Goal: Check status: Check status

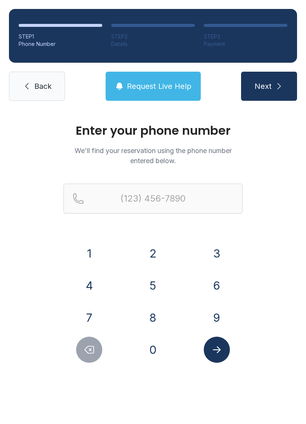
click at [220, 313] on button "9" at bounding box center [217, 318] width 26 height 26
click at [86, 286] on button "4" at bounding box center [89, 286] width 26 height 26
click at [95, 249] on button "1" at bounding box center [89, 253] width 26 height 26
click at [161, 243] on button "2" at bounding box center [153, 253] width 26 height 26
click at [157, 323] on button "8" at bounding box center [153, 318] width 26 height 26
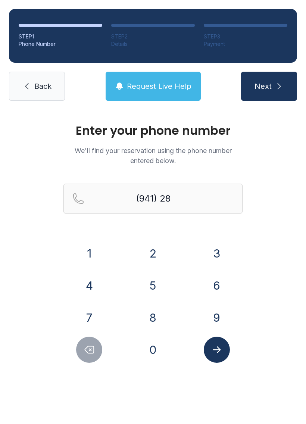
click at [85, 283] on button "4" at bounding box center [89, 286] width 26 height 26
click at [90, 282] on button "4" at bounding box center [89, 286] width 26 height 26
click at [92, 252] on button "1" at bounding box center [89, 253] width 26 height 26
click at [223, 260] on button "3" at bounding box center [217, 253] width 26 height 26
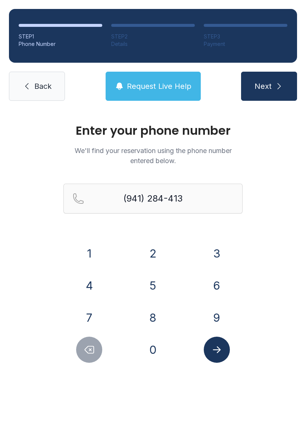
type input "[PHONE_NUMBER]"
click at [273, 89] on button "Next" at bounding box center [269, 86] width 56 height 29
